Goal: Entertainment & Leisure: Consume media (video, audio)

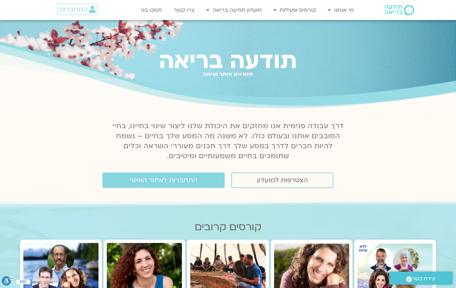
click at [172, 180] on span "התחברות לאיזור האישי" at bounding box center [163, 180] width 67 height 7
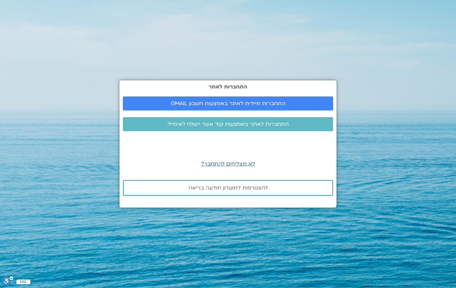
click at [272, 106] on span "התחברות מיידית לאתר באמצעות חשבון GMAIL" at bounding box center [228, 103] width 114 height 6
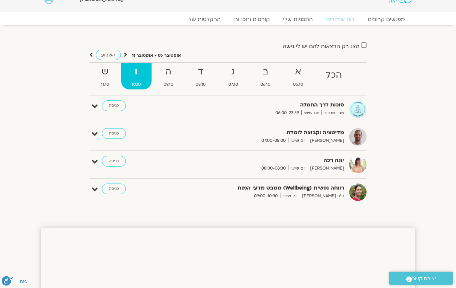
scroll to position [12, 0]
click at [116, 102] on link "כניסה" at bounding box center [114, 105] width 24 height 11
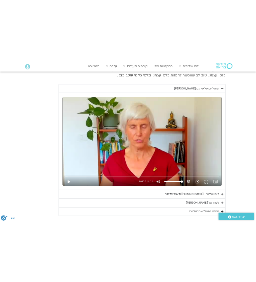
scroll to position [291, 0]
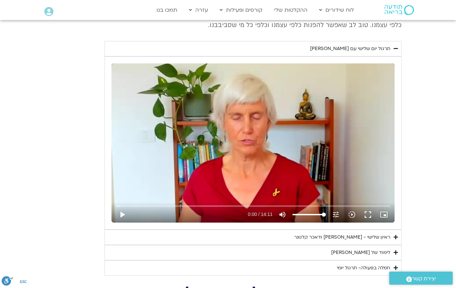
click at [120, 215] on button "play_arrow" at bounding box center [122, 215] width 16 height 16
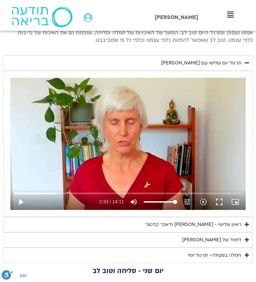
click at [24, 197] on button "play_arrow" at bounding box center [21, 202] width 16 height 16
click at [25, 199] on button "play_arrow" at bounding box center [21, 202] width 16 height 16
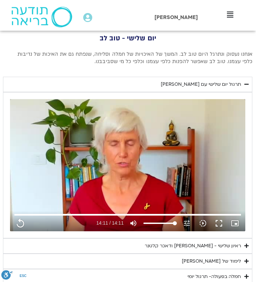
scroll to position [302, 0]
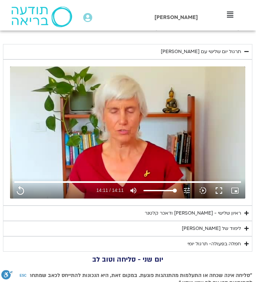
click at [248, 226] on icon "Accordion. Open links with Enter or Space, close with Escape, and navigate with…" at bounding box center [246, 228] width 4 height 5
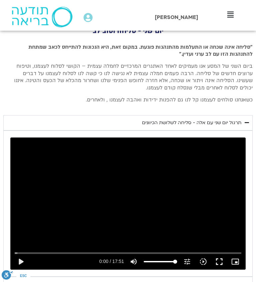
scroll to position [793, 0]
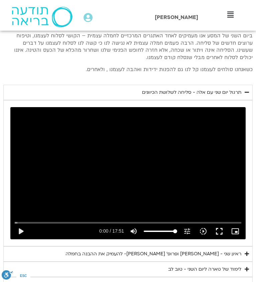
click at [242, 246] on summary "ראיון שני - טארה בראך ופרופ׳ דן סיגל- להעמיק את ההבנה בחמלה" at bounding box center [127, 253] width 249 height 15
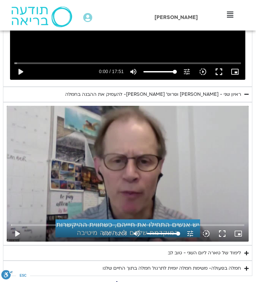
scroll to position [976, 0]
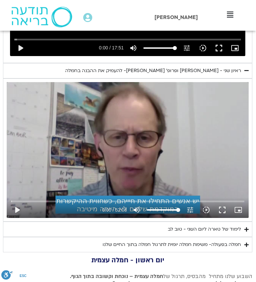
click at [18, 202] on button "play_arrow" at bounding box center [17, 210] width 16 height 16
type input "851.4"
type input "0.0467837083269842"
type input "851.4"
type input "0.173485833336599"
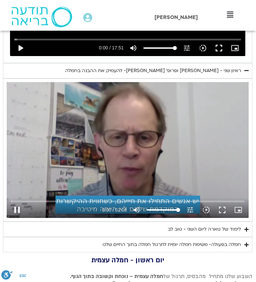
type input "851.4"
type input "0.216679728336145"
type input "851.4"
type input "0.344084947317697"
type input "851.4"
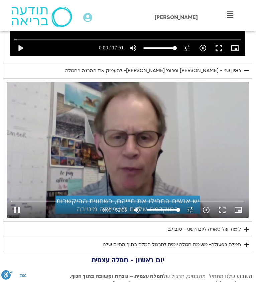
type input "0.469457829639324"
type input "851.4"
type input "0.594832422330326"
type input "851.4"
type input "0.719901816630283"
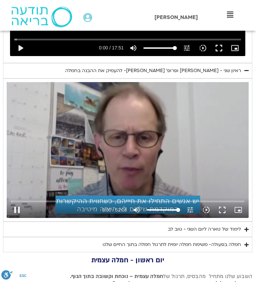
type input "851.4"
type input "0.84608886663852"
type input "851.4"
type input "0.916049739"
type input "851.4"
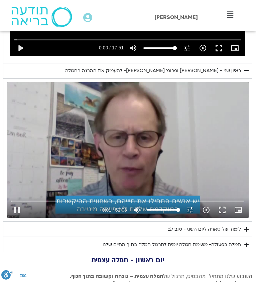
type input "1592"
type input "851.4"
type input "1592.08791458333"
type input "851.4"
type input "1592.13078506033"
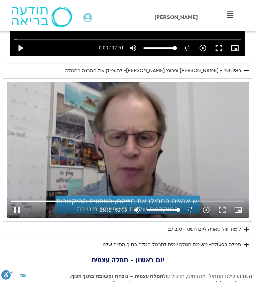
type input "851.4"
type input "1592.25897086667"
type input "851.4"
type input "1592.38610563138"
type input "851.4"
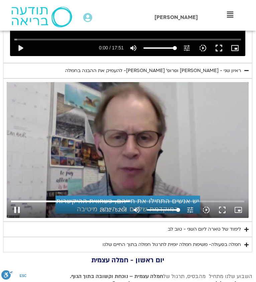
type input "1592.51178661998"
type input "851.4"
type input "1592.63854113598"
type input "851.4"
type input "1592.76384594205"
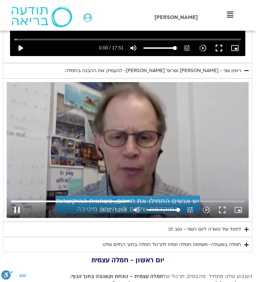
type input "851.4"
type input "1592.889023791"
type input "851.4"
type input "1593.01409406967"
type input "851.4"
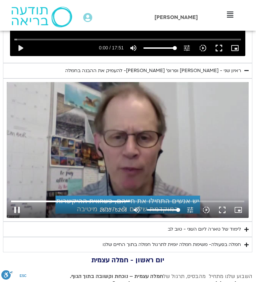
type input "1593.13915669529"
type input "851.4"
type input "1593.26546978301"
type input "851.4"
type input "1593.39054128666"
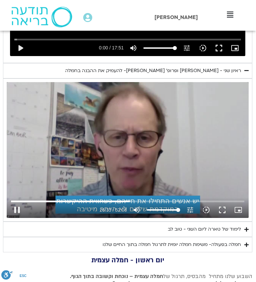
type input "851.4"
type input "1593.52967620862"
type input "851.4"
type input "1593.6572305037"
type input "851.4"
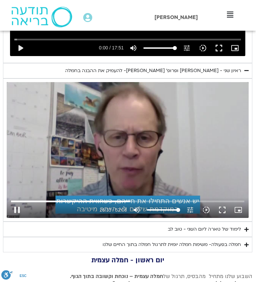
type input "1593.78268671433"
type input "851.4"
type input "1593.90845622464"
type input "851.4"
type input "1594.03684788497"
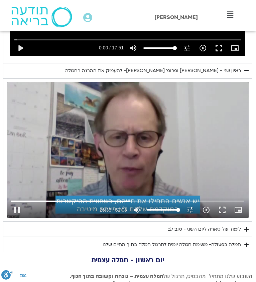
type input "851.4"
type input "1594.16234129598"
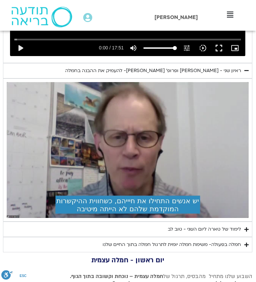
type input "851.4"
type input "1595.916230959"
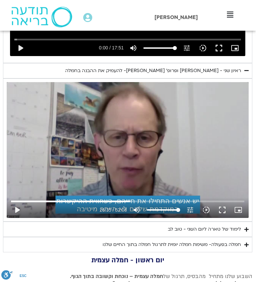
click at [20, 202] on button "play_arrow" at bounding box center [17, 210] width 16 height 16
type input "851.4"
type input "1596.068677094"
type input "851.4"
type input "1596.15634067728"
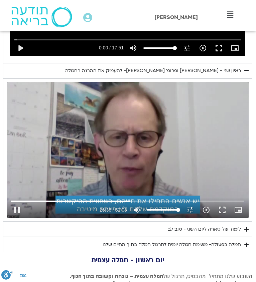
type input "851.4"
type input "1596.28157834399"
type input "851.4"
type input "1596.40884330228"
type input "851.4"
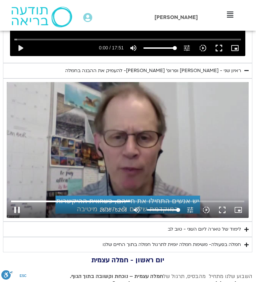
type input "1596.53394013561"
type input "851.4"
type input "1596.66039542731"
type input "851.4"
type input "1596.78681651065"
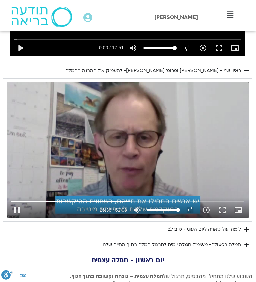
type input "851.4"
type input "1596.91331821895"
type input "851.4"
type input "1597.03848246897"
type input "851.4"
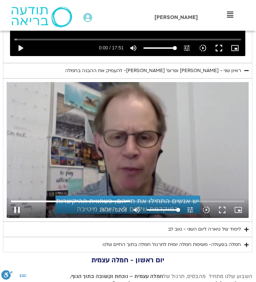
type input "1595.983402447"
type input "851.4"
type input "1597.03848246897"
type input "851.4"
type input "1597.03848246897"
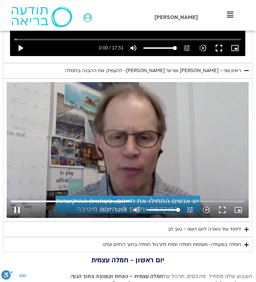
type input "851.4"
type input "1597.03848246897"
type input "851.4"
type input "1597.03848246897"
type input "851.4"
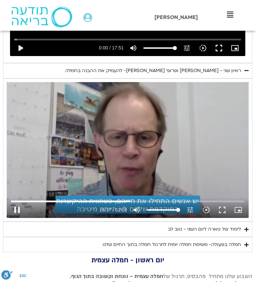
type input "1597.03848246897"
type input "851.4"
type input "1597.03848246897"
type input "851.4"
type input "1597.03848246897"
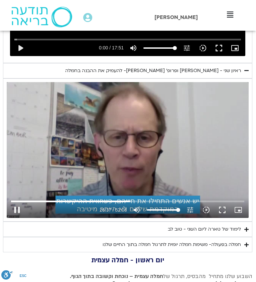
type input "851.4"
type input "1597.076498758"
type input "851.4"
type input "1597.20210736901"
type input "851.4"
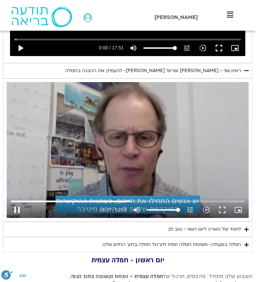
type input "1597.32733973734"
type input "851.4"
type input "1597.45396664299"
type input "851.4"
type input "1597.57905842599"
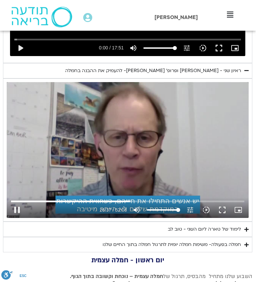
type input "851.4"
type input "1597.7082128277"
type input "851.4"
type input "1597.83361802732"
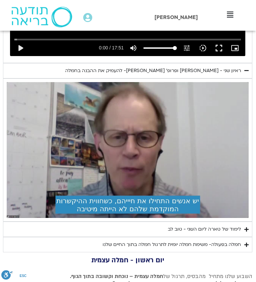
scroll to position [996, 0]
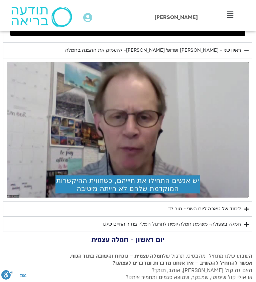
type input "851.4"
type input "1740.0706651423"
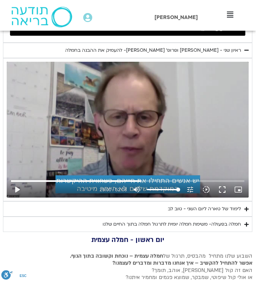
type input "851.4"
type input "1740.0706651423"
type input "851.4"
type input "1740.0706651423"
type input "851.4"
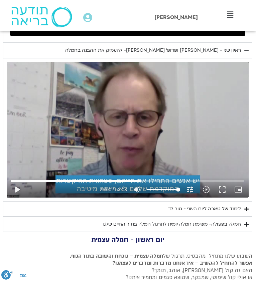
type input "1740.0706651423"
type input "851.4"
type input "1740.0706651423"
type input "851.4"
type input "1740.0706651423"
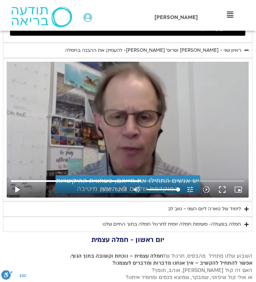
type input "851.4"
type input "1740.0706651423"
type input "851.4"
type input "1740.0706651423"
type input "851.4"
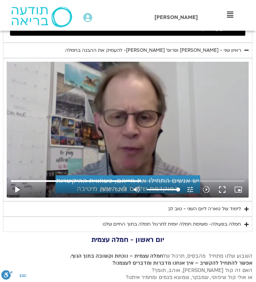
type input "1740.0706651423"
click at [21, 182] on button "play_arrow" at bounding box center [17, 190] width 16 height 16
type input "851.4"
type input "1740.151198312"
type input "851.4"
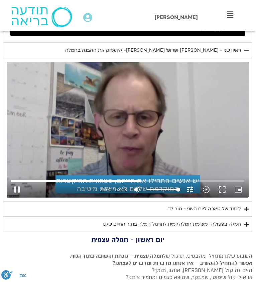
type input "1740.28027127031"
type input "851.4"
type input "1740.36573206197"
type input "851.4"
type input "1740.36573206197"
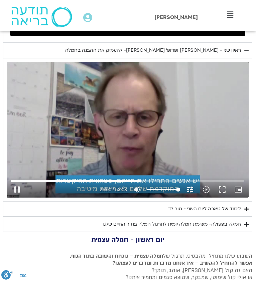
type input "851.4"
type input "1740.59205802736"
type input "851.4"
type input "1740.71879014267"
type input "851.4"
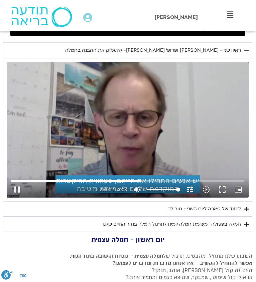
type input "1740.84389197067"
type input "851.4"
type input "1740.96675481"
type input "851.4"
type input "1741.0953933107"
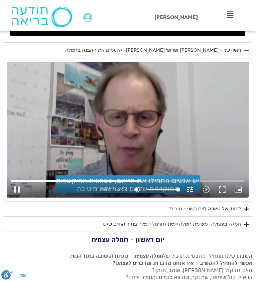
type input "851.4"
type input "1741.22066060365"
type input "851.4"
type input "1741.34794976967"
type input "851.4"
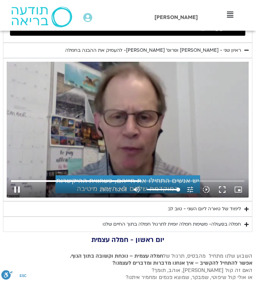
type input "1741.47384068668"
type input "851.4"
type input "1741.59927210504"
type input "851.4"
type input "1741.72444556334"
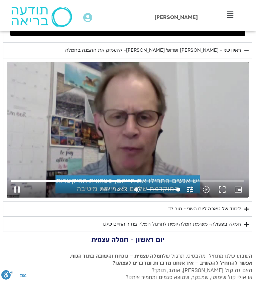
type input "851.4"
type input "1741.84985127198"
type input "851.4"
type input "1741.964813503"
type input "851.4"
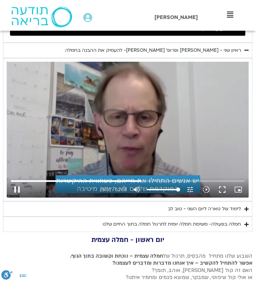
type input "1742.10052450997"
type input "851.4"
type input "1742.22565556703"
type input "851.4"
type input "1742.35079587435"
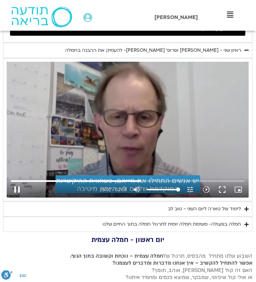
type input "851.4"
type input "1742.47610372097"
type input "851.4"
type input "1742.60120408567"
type input "851.4"
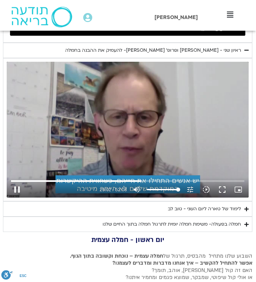
type input "1742.72639014401"
type input "851.4"
type input "1742.85216057497"
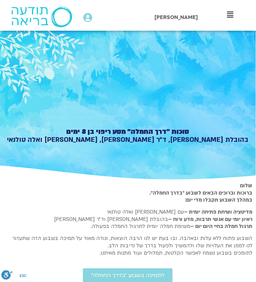
type input "851.4"
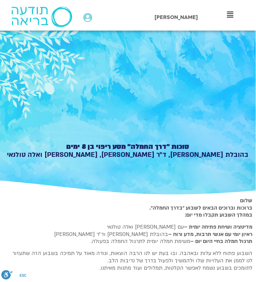
type input "1748.53563305264"
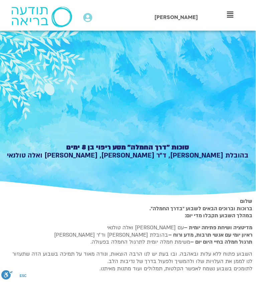
type input "851.4"
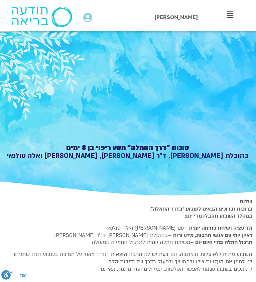
type input "1748.53563305264"
type input "851.4"
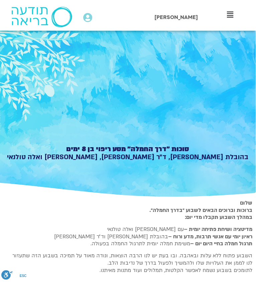
type input "1748.53563305264"
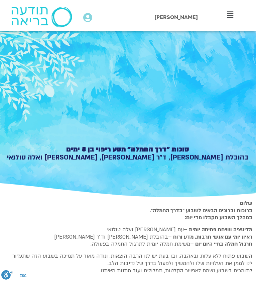
type input "851.4"
type input "1748.53563305264"
type input "851.4"
type input "1748.53563305264"
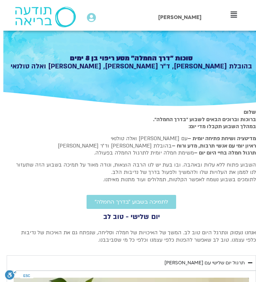
type input "851.4"
type input "1748.53563305264"
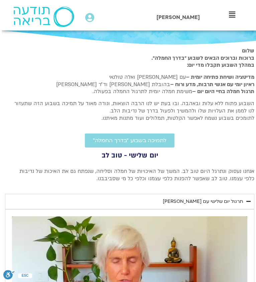
type input "851.4"
type input "1748.53563305264"
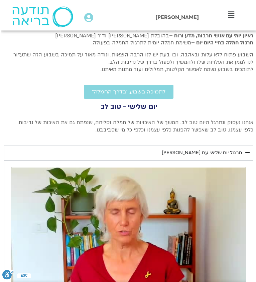
type input "851.4"
type input "1748.53563305264"
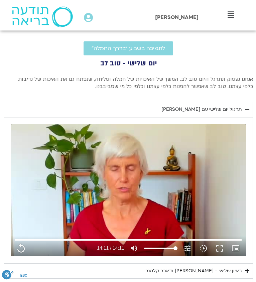
type input "851.4"
type input "1748.53563305264"
type input "851.4"
type input "1748.53563305264"
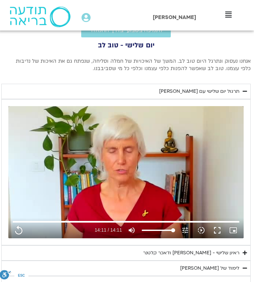
type input "851.4"
type input "1748.53563305264"
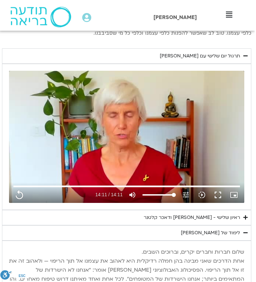
type input "851.4"
type input "1748.53563305264"
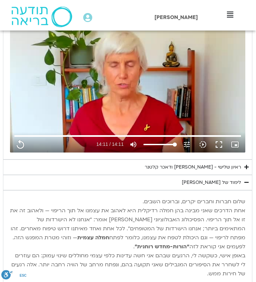
type input "851.4"
type input "1748.53563305264"
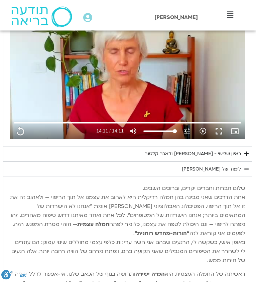
type input "851.4"
type input "1748.53563305264"
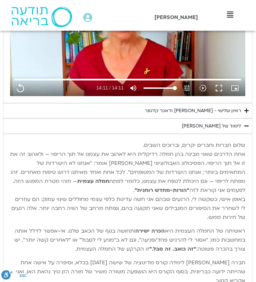
type input "851.4"
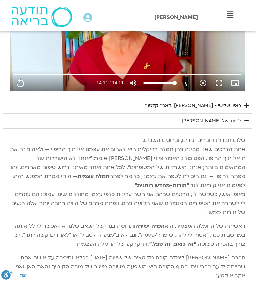
type input "1748.53563305264"
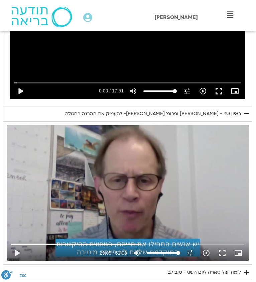
click at [19, 245] on button "play_arrow" at bounding box center [17, 253] width 16 height 16
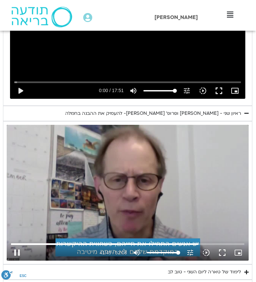
click at [17, 245] on button "pause" at bounding box center [17, 253] width 16 height 16
click at [21, 245] on button "play_arrow" at bounding box center [17, 253] width 16 height 16
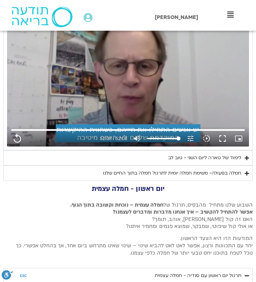
scroll to position [1062, 0]
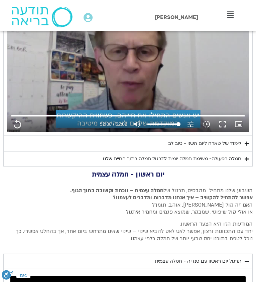
click at [243, 151] on summary "חמלה בפעולה- משימת חמלה יומית לתרגול חמלה בתוך החיים שלנו" at bounding box center [127, 158] width 249 height 15
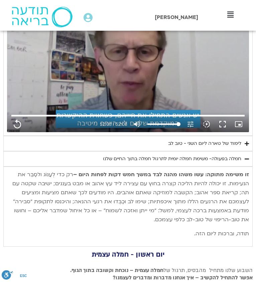
click at [242, 136] on summary "לימוד של טארה ליום השני - טוב לב" at bounding box center [127, 143] width 249 height 15
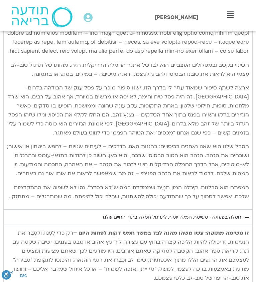
scroll to position [1332, 0]
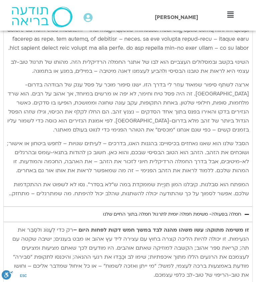
click at [241, 210] on div "חמלה בפעולה- משימת חמלה יומית לתרגול חמלה בתוך החיים שלנו" at bounding box center [172, 214] width 138 height 8
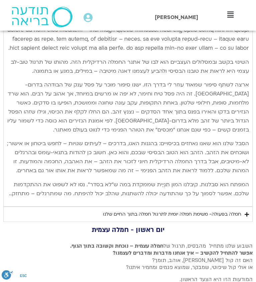
click at [244, 209] on summary "חמלה בפעולה- משימת חמלה יומית לתרגול חמלה בתוך החיים שלנו" at bounding box center [127, 214] width 249 height 15
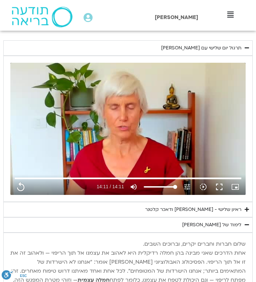
scroll to position [346, 0]
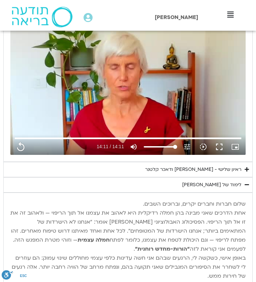
click at [240, 167] on div "ראיון שלישי - טארה בראך ודאכר קלטנר" at bounding box center [193, 170] width 96 height 8
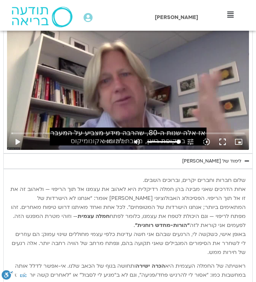
scroll to position [504, 0]
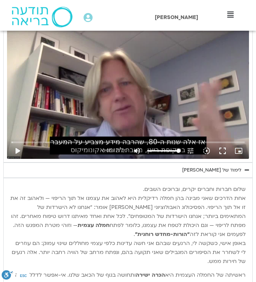
click at [24, 148] on button "play_arrow" at bounding box center [17, 151] width 16 height 16
click at [21, 149] on button "pause" at bounding box center [17, 151] width 16 height 16
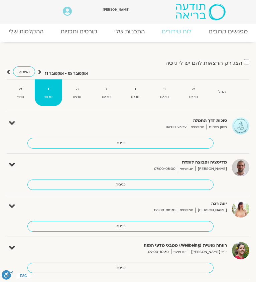
click at [124, 140] on link "כניסה" at bounding box center [120, 143] width 186 height 11
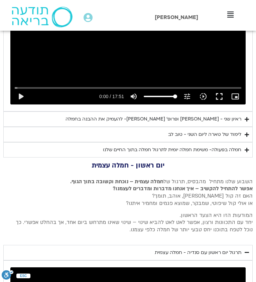
scroll to position [716, 0]
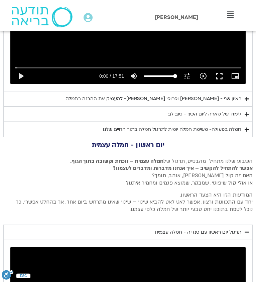
click at [227, 95] on div "ראיון שני - טארה בראך ופרופ׳ דן סיגל- להעמיק את ההבנה בחמלה" at bounding box center [153, 99] width 176 height 8
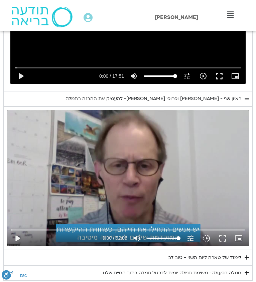
click at [19, 232] on button "play_arrow" at bounding box center [17, 238] width 16 height 16
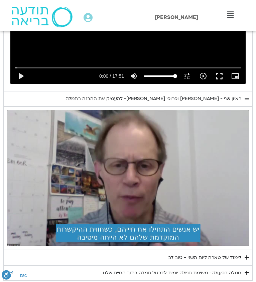
click at [207, 275] on summary "חמלה בפעולה- משימת חמלה יומית לתרגול חמלה בתוך החיים שלנו" at bounding box center [127, 272] width 249 height 15
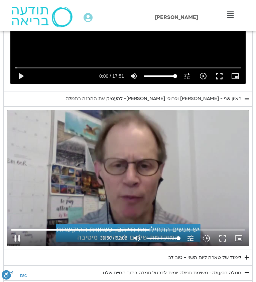
click at [207, 234] on icon "slow_motion_video" at bounding box center [206, 238] width 8 height 8
click at [19, 238] on button "pause" at bounding box center [17, 238] width 16 height 16
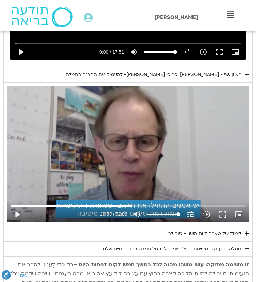
scroll to position [742, 0]
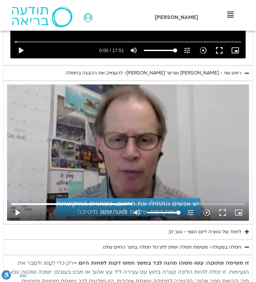
click at [223, 211] on button "fullscreen" at bounding box center [222, 213] width 16 height 16
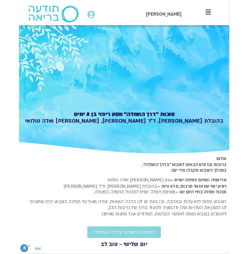
scroll to position [0, 0]
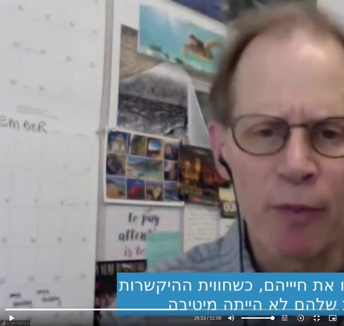
click at [15, 282] on button "play_arrow" at bounding box center [11, 318] width 16 height 16
click at [15, 282] on button "pause" at bounding box center [11, 318] width 16 height 16
click at [15, 282] on button "play_arrow" at bounding box center [11, 318] width 16 height 16
click at [18, 282] on button "pause" at bounding box center [11, 318] width 16 height 16
click at [19, 282] on button "play_arrow" at bounding box center [11, 318] width 16 height 16
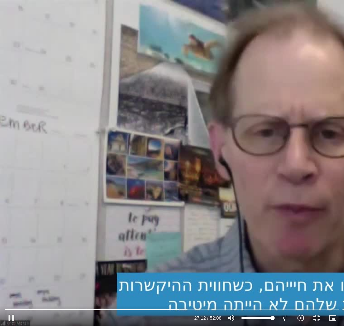
click at [19, 282] on button "pause" at bounding box center [11, 318] width 16 height 16
click at [17, 282] on button "play_arrow" at bounding box center [11, 318] width 16 height 16
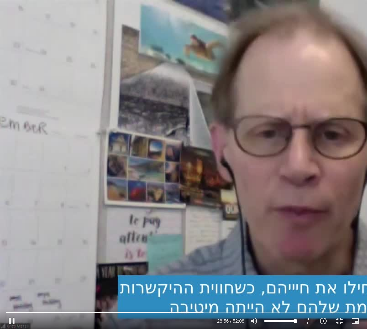
click at [15, 282] on button "pause" at bounding box center [12, 321] width 16 height 16
click at [12, 282] on button "play_arrow" at bounding box center [12, 321] width 16 height 16
click at [10, 282] on button "pause" at bounding box center [12, 321] width 16 height 16
click at [15, 282] on button "play_arrow" at bounding box center [12, 321] width 16 height 16
click at [15, 282] on button "pause" at bounding box center [12, 321] width 16 height 16
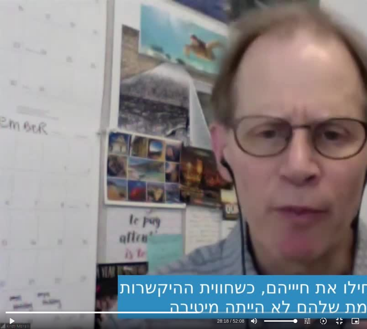
click at [14, 282] on button "play_arrow" at bounding box center [12, 321] width 16 height 16
click at [255, 282] on icon "slow_motion_video" at bounding box center [324, 321] width 8 height 8
click at [15, 282] on button "pause" at bounding box center [12, 321] width 16 height 16
click at [15, 282] on button "play_arrow" at bounding box center [12, 321] width 16 height 16
click at [11, 282] on button "pause" at bounding box center [12, 321] width 16 height 16
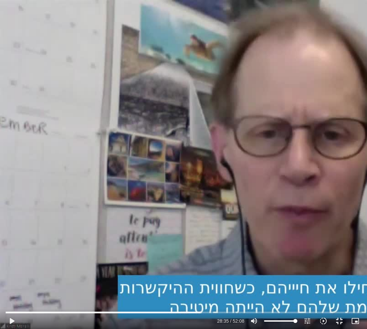
click at [18, 282] on button "play_arrow" at bounding box center [12, 321] width 16 height 16
click at [18, 282] on button "pause" at bounding box center [12, 321] width 16 height 16
click at [17, 282] on button "play_arrow" at bounding box center [12, 321] width 16 height 16
click at [16, 282] on button "pause" at bounding box center [12, 321] width 16 height 16
click at [15, 282] on button "play_arrow" at bounding box center [12, 321] width 16 height 16
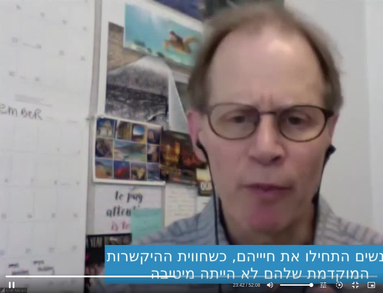
click at [224, 274] on input "Seek" at bounding box center [192, 276] width 372 height 4
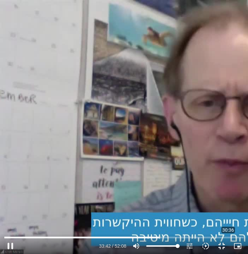
click at [239, 244] on icon "picture_in_picture_alt" at bounding box center [238, 246] width 8 height 8
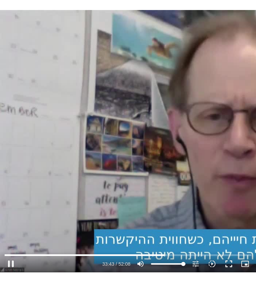
scroll to position [691, 0]
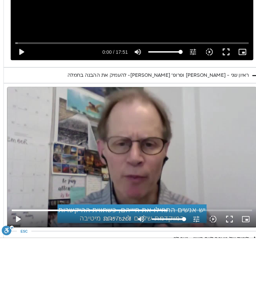
click at [20, 256] on button "play_arrow" at bounding box center [17, 264] width 16 height 16
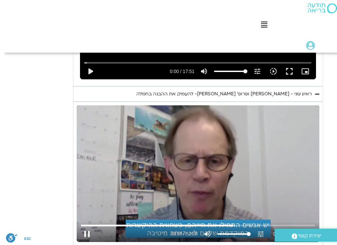
scroll to position [826, -4]
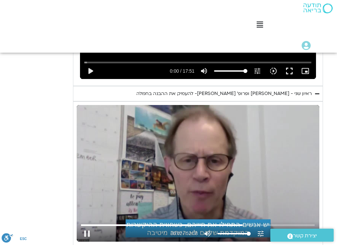
click at [11, 237] on circle "סרגל נגישות" at bounding box center [12, 236] width 4 height 4
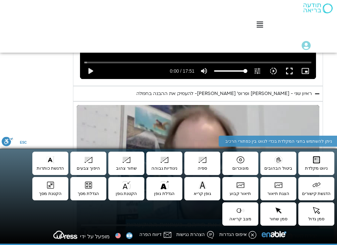
click at [49, 132] on div "יום שני - סליחה וטוב לב "סליחה אינה שכחה או התעלמות מהתנהגות פוגעת. במקום זאת, …" at bounding box center [173, 75] width 300 height 561
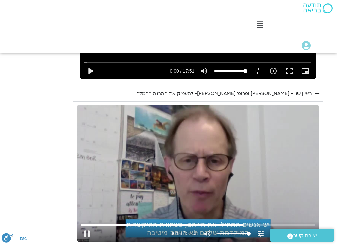
click at [255, 226] on button "fullscreen" at bounding box center [293, 234] width 16 height 16
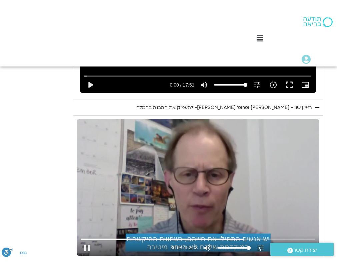
scroll to position [3, -12]
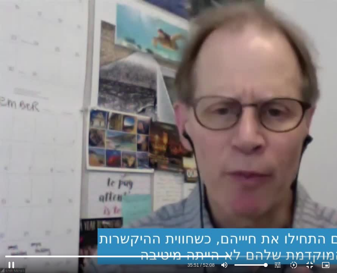
click at [14, 267] on button "pause" at bounding box center [11, 265] width 16 height 16
click at [14, 265] on button "play_arrow" at bounding box center [11, 265] width 16 height 16
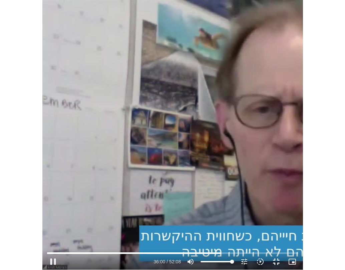
scroll to position [3, -9]
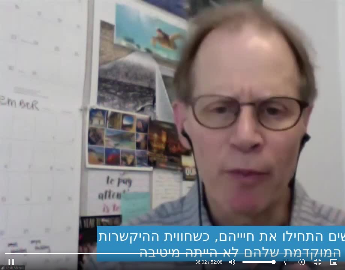
click at [255, 263] on button "fullscreen_exit" at bounding box center [318, 262] width 16 height 16
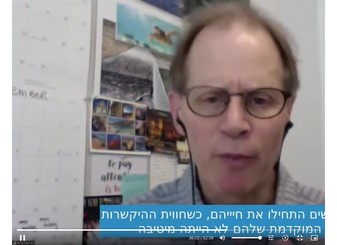
scroll to position [826, -8]
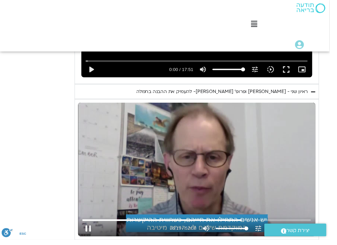
click at [91, 226] on button "pause" at bounding box center [90, 234] width 16 height 16
click at [89, 226] on button "play_arrow" at bounding box center [90, 234] width 16 height 16
click at [91, 226] on button "pause" at bounding box center [90, 234] width 16 height 16
type input "2272.31083808131"
